Goal: Task Accomplishment & Management: Manage account settings

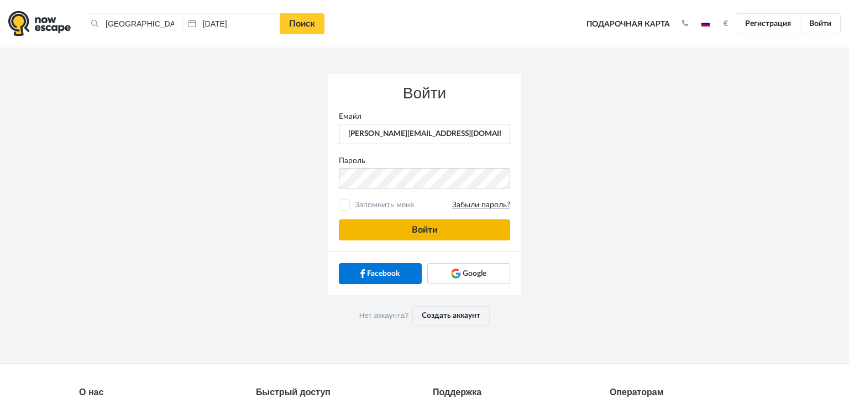
type input "anatoly@imaginaris.ee"
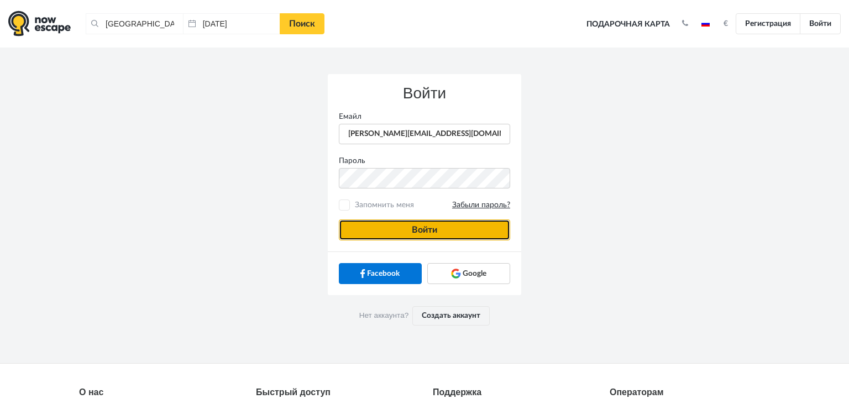
click at [395, 222] on button "Войти" at bounding box center [424, 229] width 171 height 21
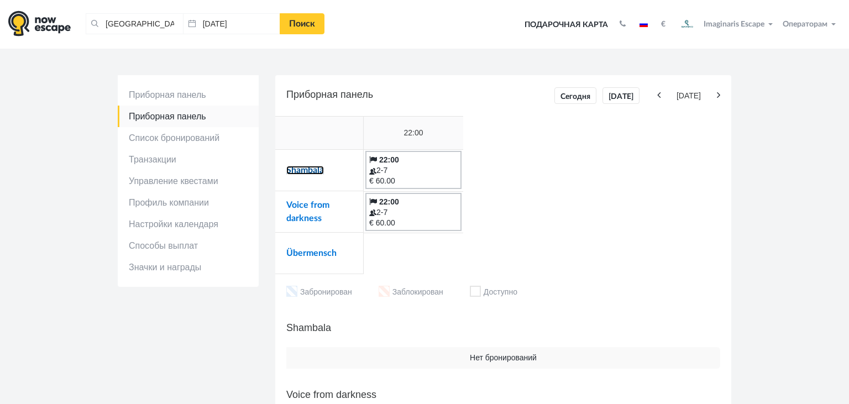
click at [305, 169] on link "Shambala" at bounding box center [305, 170] width 38 height 9
click at [295, 222] on link "Voice from darkness" at bounding box center [307, 212] width 43 height 22
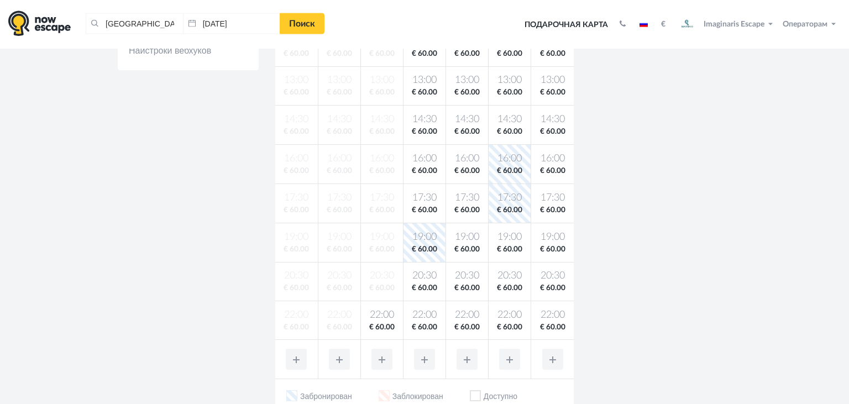
scroll to position [305, 0]
click at [384, 316] on body "[GEOGRAPHIC_DATA], [GEOGRAPHIC_DATA] Очистить все [GEOGRAPHIC_DATA], [GEOGRAPHI…" at bounding box center [424, 248] width 849 height 1107
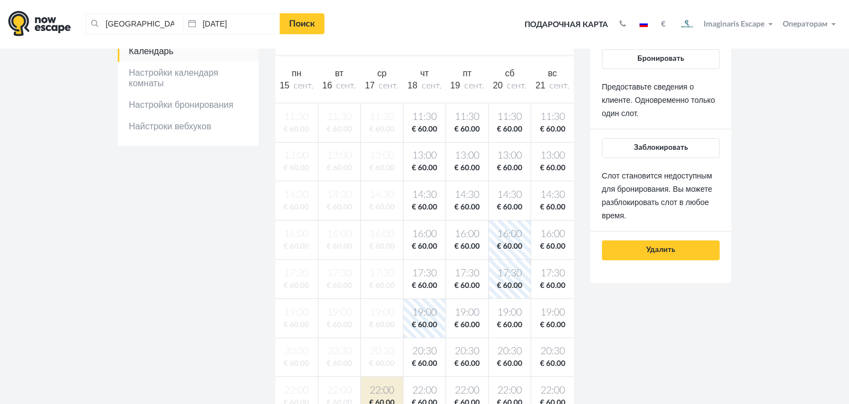
scroll to position [133, 0]
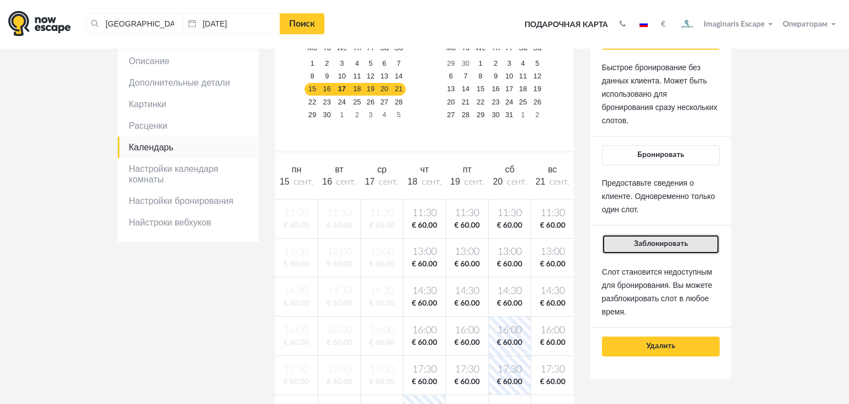
click at [649, 242] on span "Заблокировать" at bounding box center [661, 244] width 54 height 8
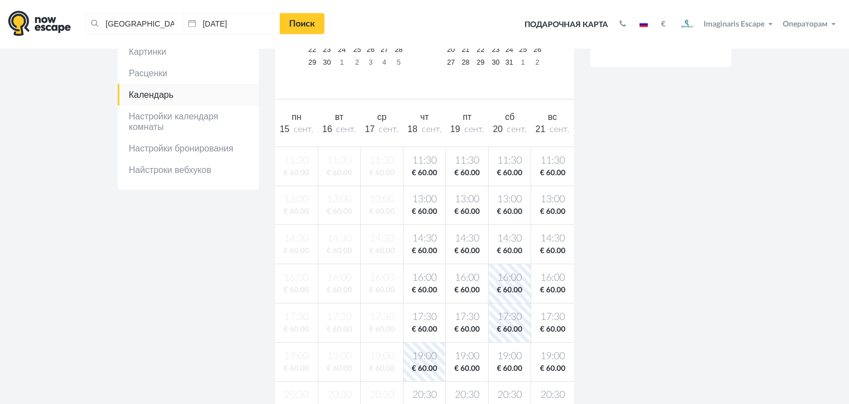
scroll to position [186, 0]
click at [422, 171] on span "€ 60.00" at bounding box center [425, 173] width 38 height 11
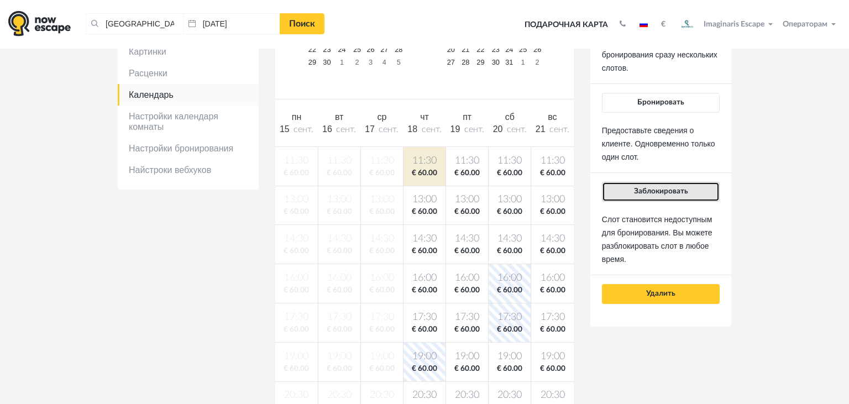
click at [618, 193] on button "Заблокировать" at bounding box center [661, 192] width 118 height 20
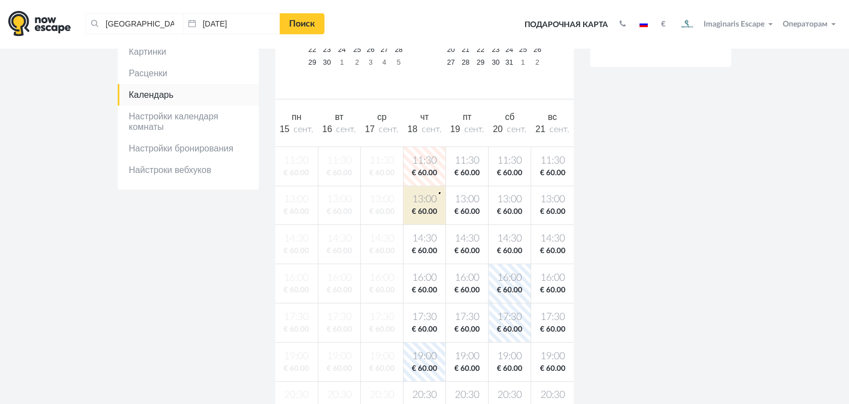
click at [439, 192] on td "13:00 € 60.00" at bounding box center [424, 205] width 43 height 39
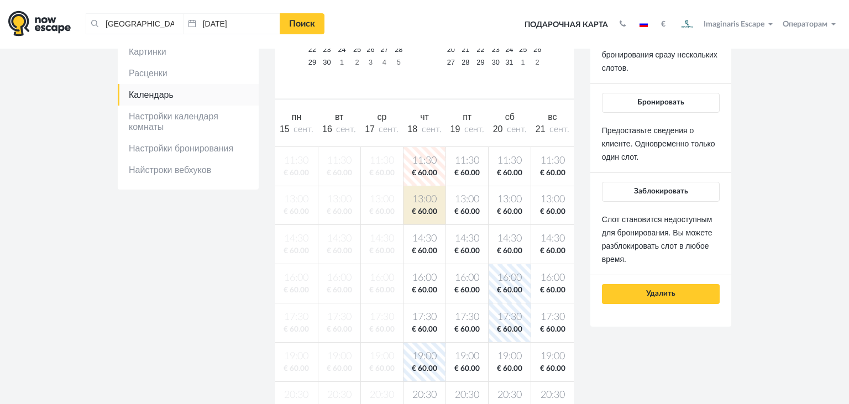
click at [642, 180] on div "Бронировать без деталей Быстрое бронирование без данных клиента. Может быть исп…" at bounding box center [661, 140] width 118 height 327
click at [642, 184] on button "Заблокировать" at bounding box center [661, 192] width 118 height 20
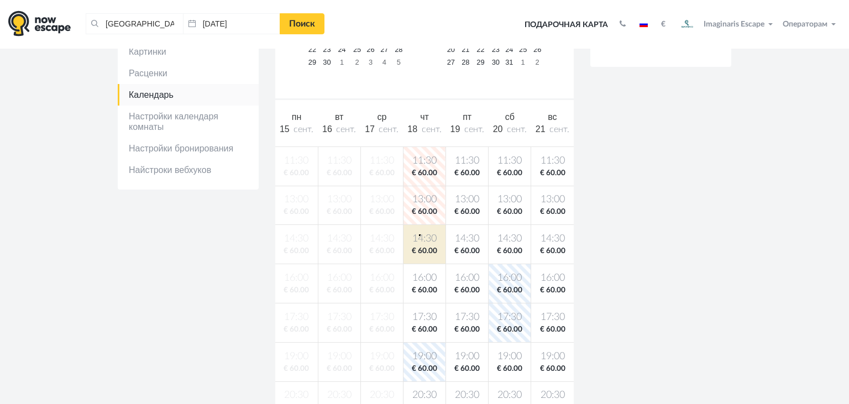
click at [419, 234] on span "14:30" at bounding box center [425, 239] width 38 height 14
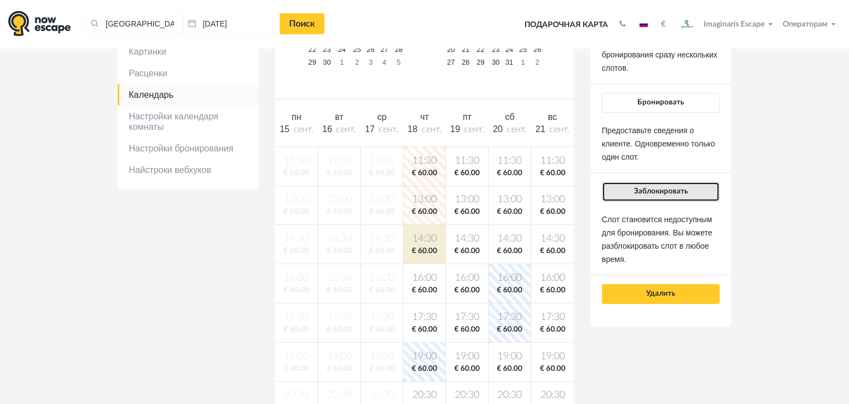
click at [625, 193] on button "Заблокировать" at bounding box center [661, 192] width 118 height 20
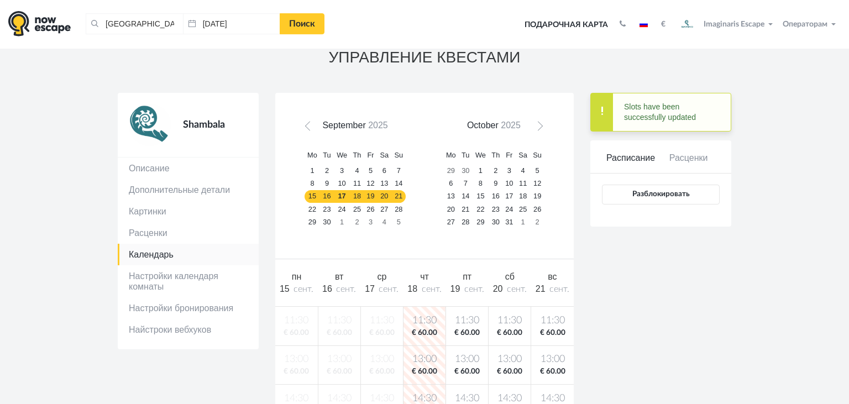
scroll to position [22, 0]
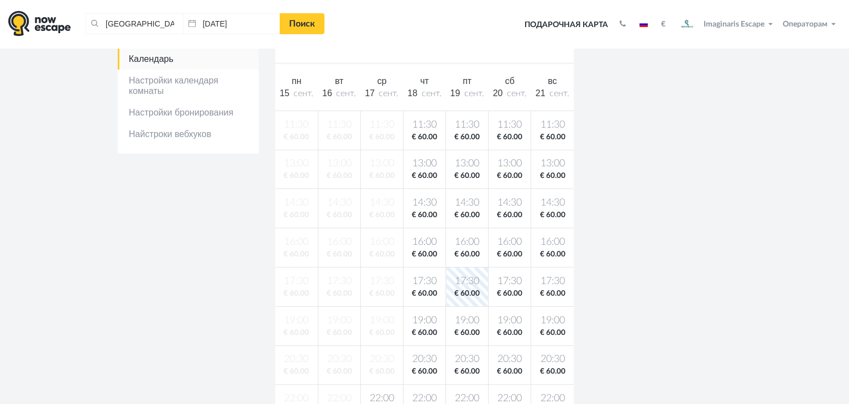
scroll to position [259, 0]
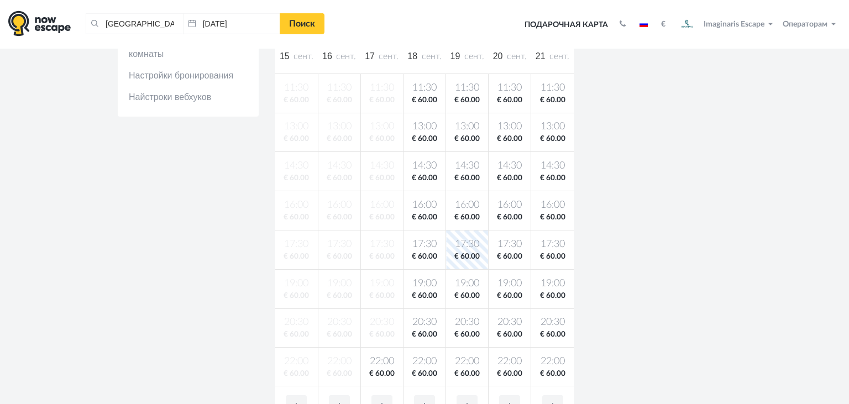
click at [374, 371] on span "€ 60.00" at bounding box center [382, 374] width 38 height 11
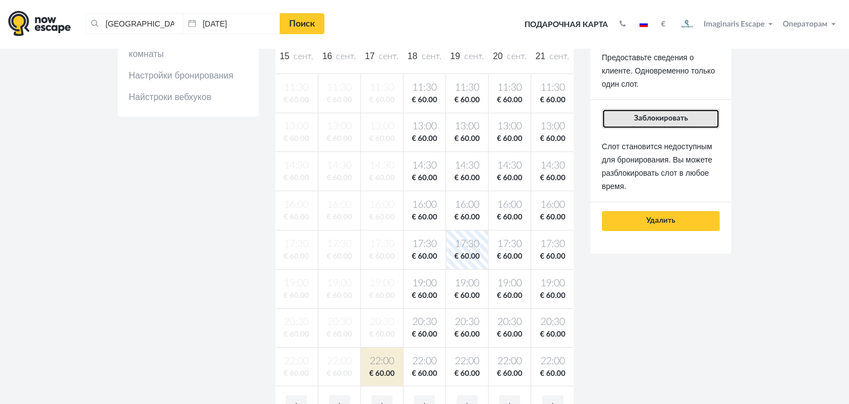
click at [627, 119] on button "Заблокировать" at bounding box center [661, 119] width 118 height 20
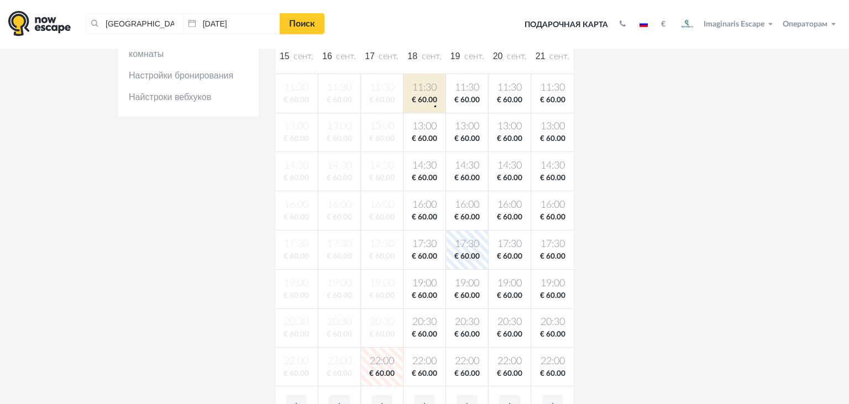
click at [434, 106] on td "11:30 € 60.00" at bounding box center [424, 93] width 43 height 39
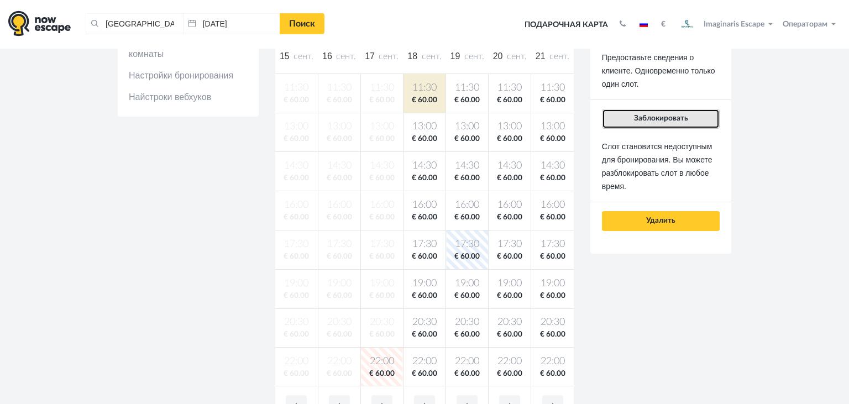
click at [627, 118] on button "Заблокировать" at bounding box center [661, 119] width 118 height 20
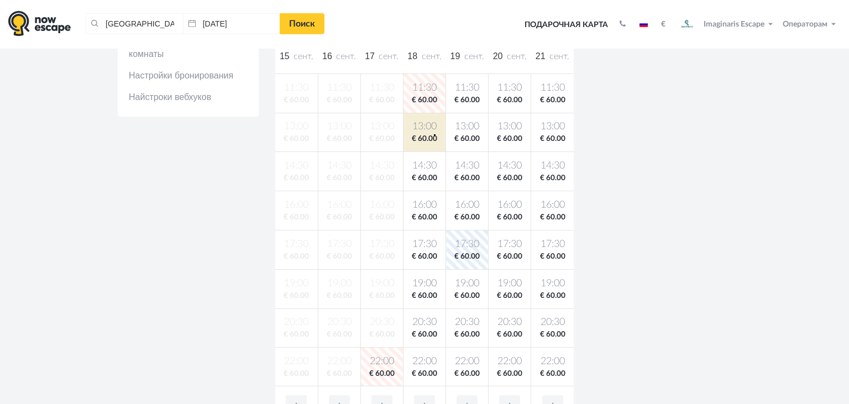
click at [434, 134] on span "€ 60.00" at bounding box center [425, 139] width 38 height 11
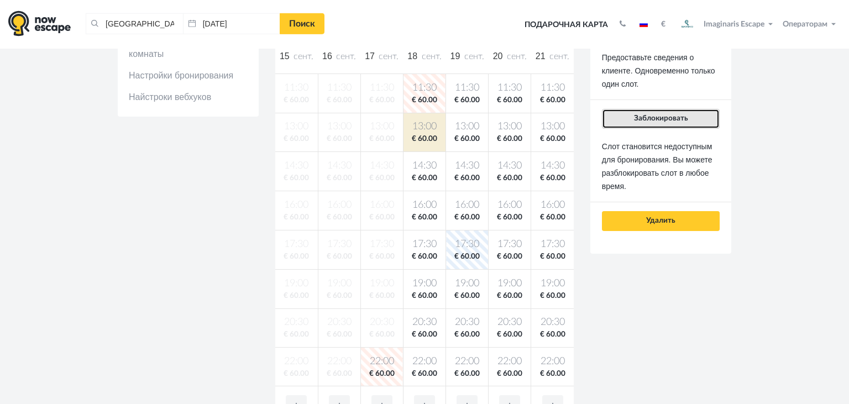
click at [637, 114] on button "Заблокировать" at bounding box center [661, 119] width 118 height 20
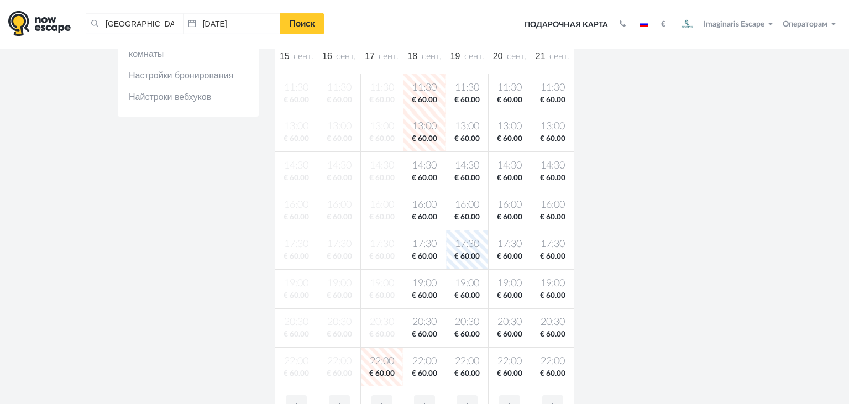
click at [426, 172] on span "14:30" at bounding box center [425, 166] width 38 height 14
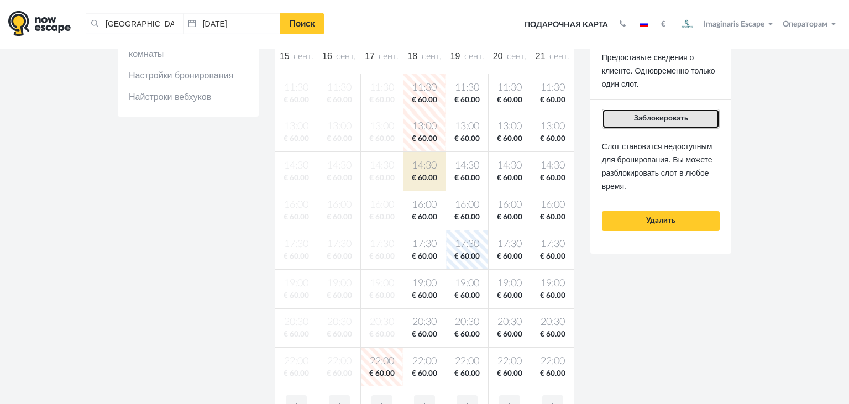
click at [627, 122] on button "Заблокировать" at bounding box center [661, 119] width 118 height 20
